Goal: Information Seeking & Learning: Learn about a topic

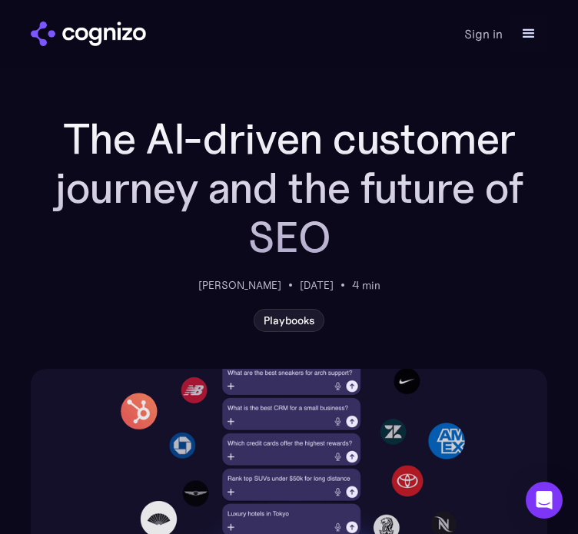
scroll to position [77, 0]
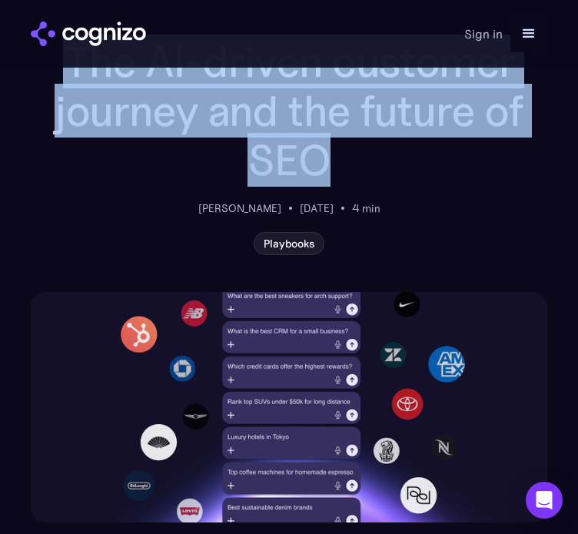
drag, startPoint x: 356, startPoint y: 175, endPoint x: 45, endPoint y: 75, distance: 327.1
copy h1 "The AI-driven customer journey and the future of SEO"
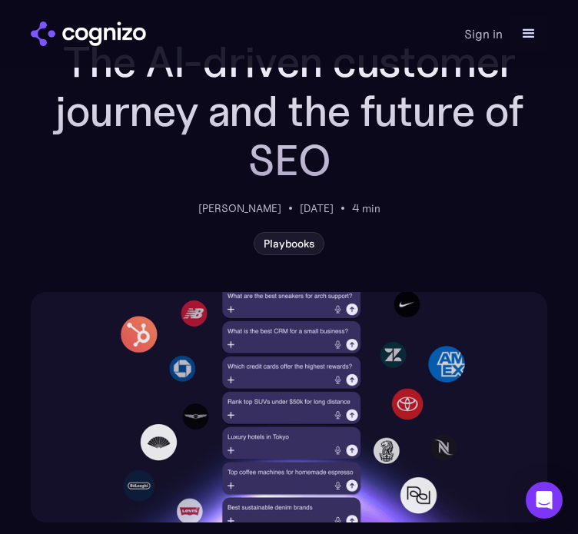
click at [529, 28] on div "menu" at bounding box center [529, 34] width 18 height 18
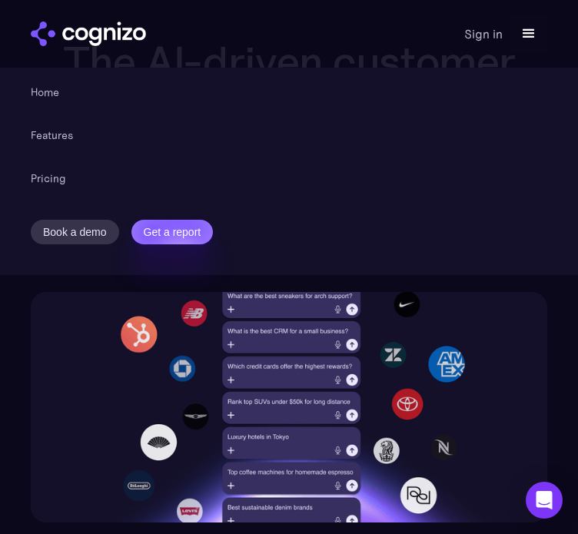
drag, startPoint x: 68, startPoint y: 302, endPoint x: 200, endPoint y: 341, distance: 137.2
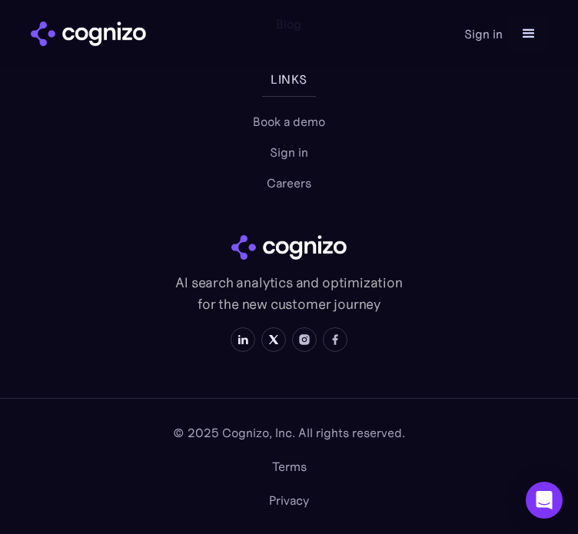
scroll to position [4726, 0]
click at [289, 33] on link "Blog" at bounding box center [288, 24] width 25 height 18
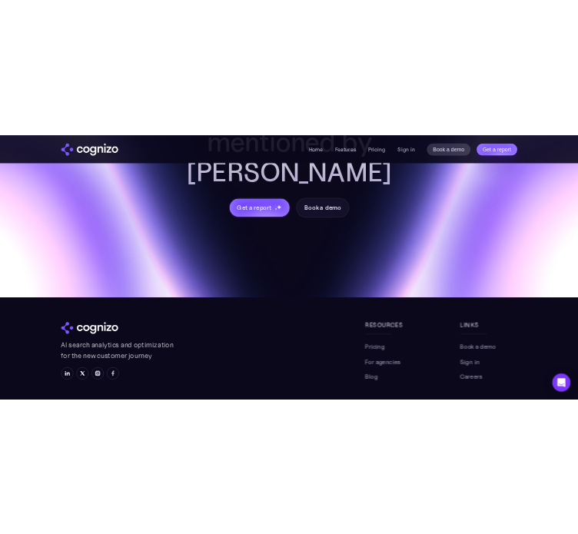
scroll to position [963, 0]
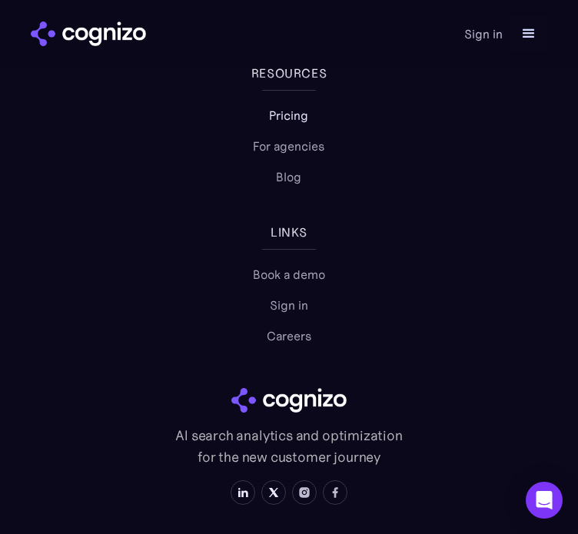
click at [283, 125] on link "Pricing" at bounding box center [288, 115] width 39 height 18
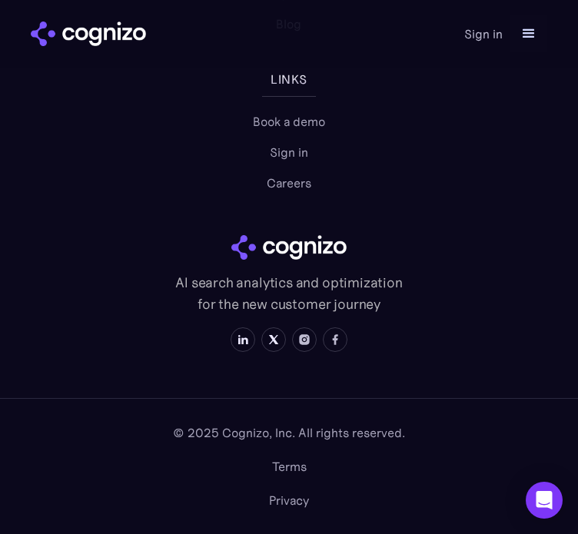
scroll to position [3183, 0]
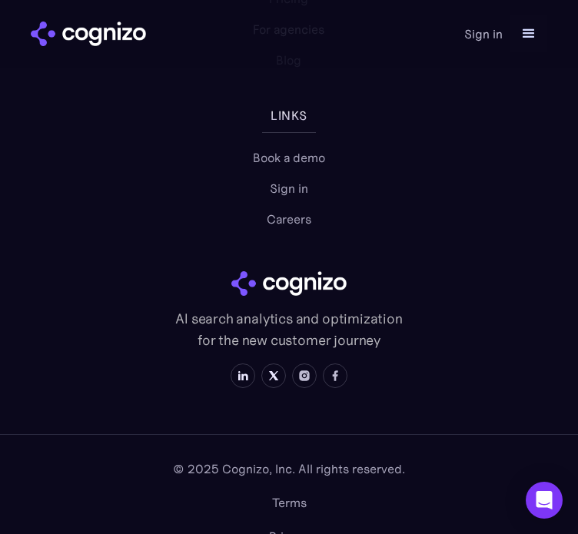
click at [293, 38] on link "For agencies" at bounding box center [289, 29] width 72 height 18
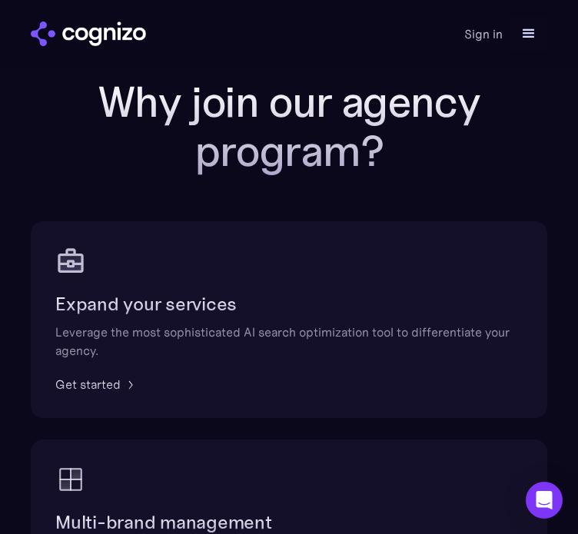
scroll to position [161, 0]
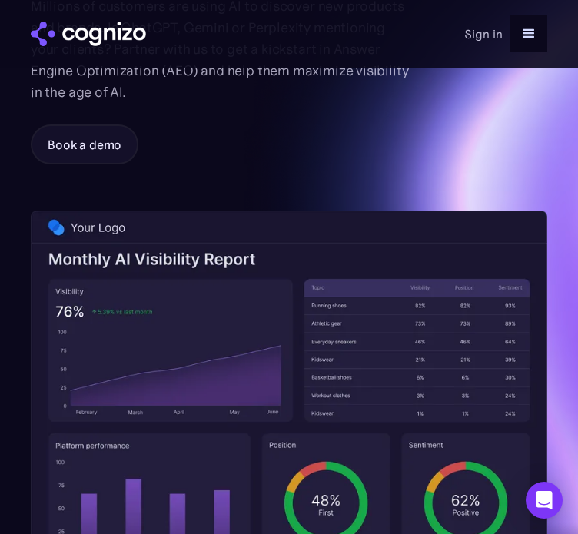
drag, startPoint x: 82, startPoint y: 382, endPoint x: 77, endPoint y: 128, distance: 253.8
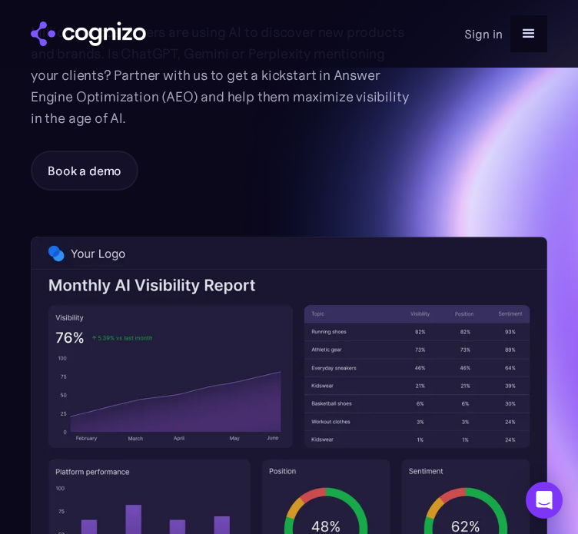
scroll to position [0, 0]
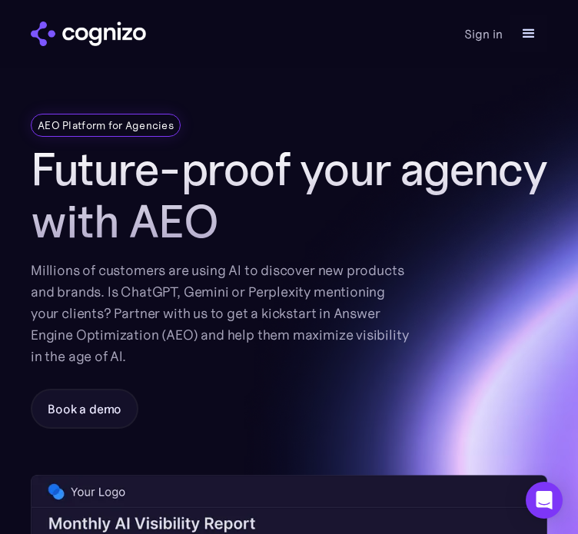
click at [115, 37] on img "home" at bounding box center [88, 34] width 115 height 25
